Goal: Information Seeking & Learning: Learn about a topic

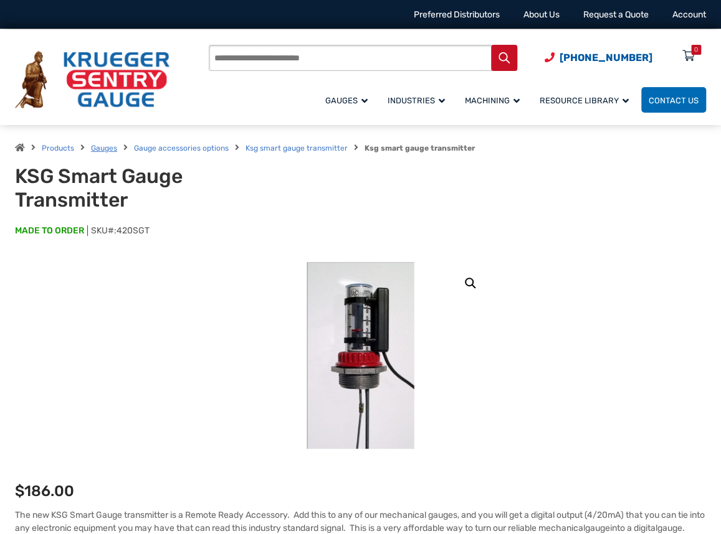
click at [100, 146] on link "Gauges" at bounding box center [104, 148] width 26 height 9
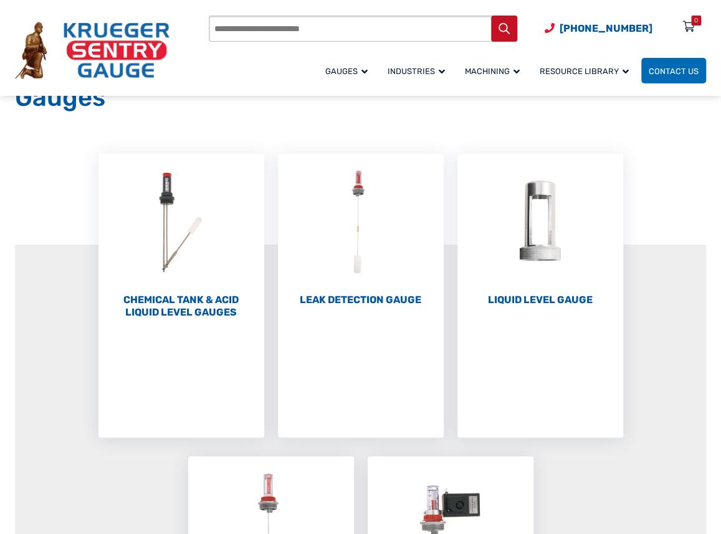
scroll to position [86, 0]
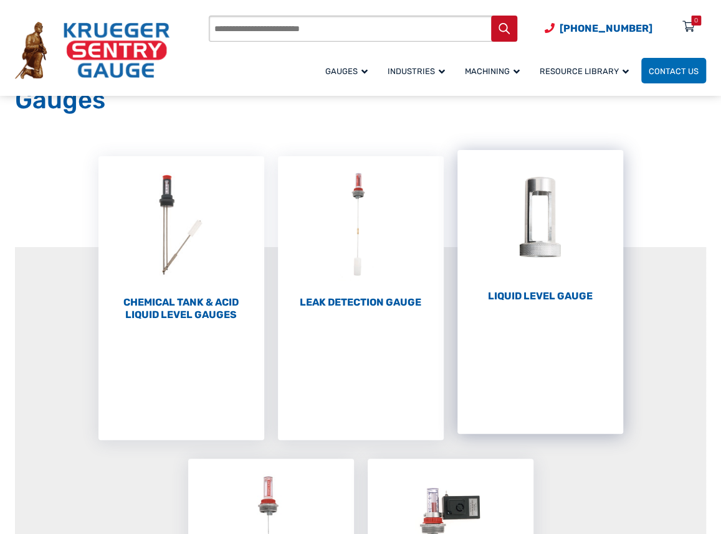
click at [539, 296] on h2 "Liquid Level Gauge (10)" at bounding box center [540, 296] width 166 height 12
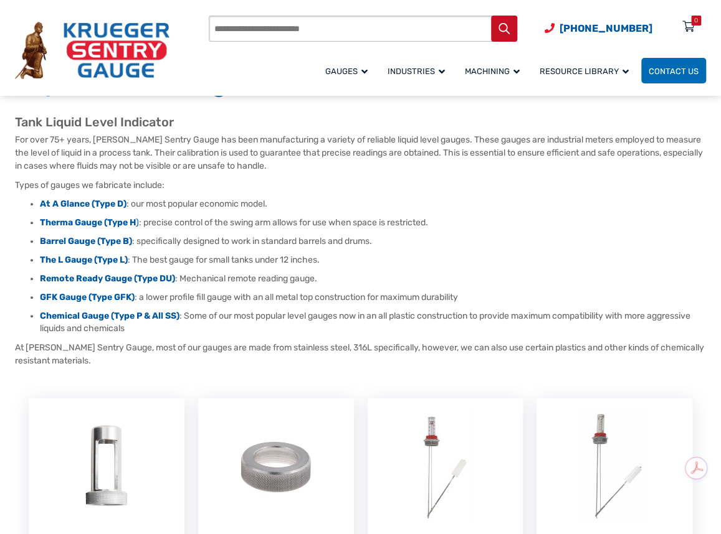
scroll to position [102, 0]
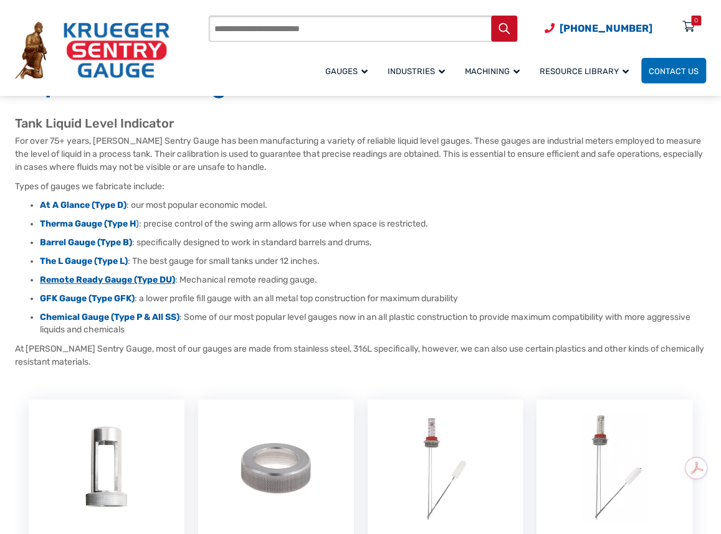
click at [94, 278] on strong "Remote Ready Gauge (Type DU)" at bounding box center [107, 280] width 135 height 11
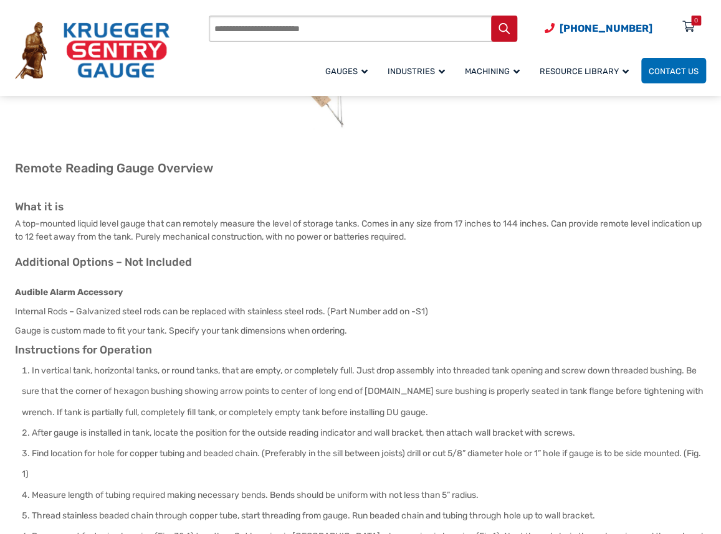
scroll to position [295, 0]
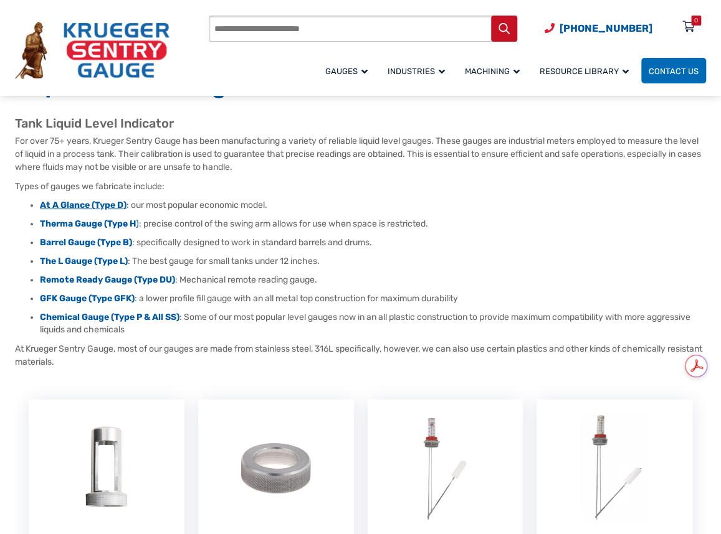
click at [86, 202] on strong "At A Glance (Type D)" at bounding box center [83, 205] width 87 height 11
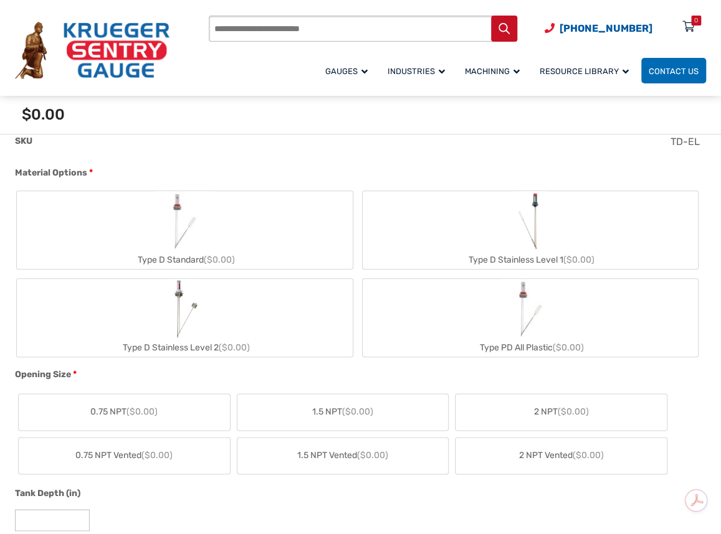
scroll to position [451, 0]
click at [184, 256] on div "Type D Standard ($0.00)" at bounding box center [185, 259] width 336 height 18
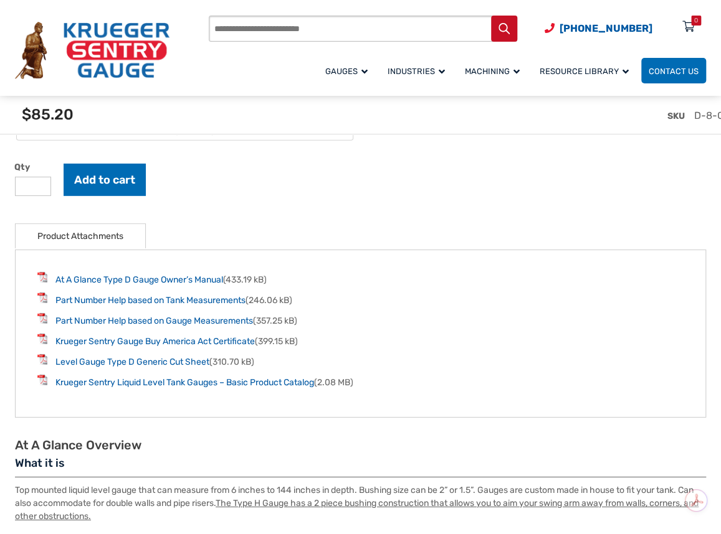
scroll to position [1611, 0]
click at [168, 322] on link "Part Number Help based on Gauge Measurements" at bounding box center [153, 321] width 197 height 11
